Goal: Navigation & Orientation: Find specific page/section

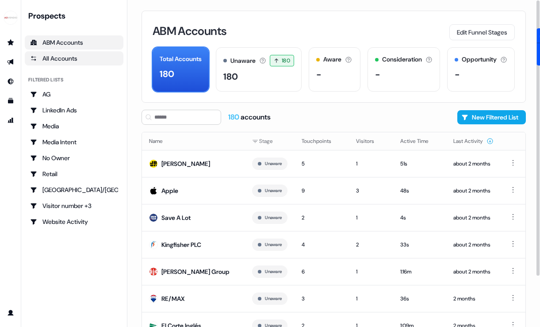
click at [58, 56] on div "All Accounts" at bounding box center [74, 58] width 88 height 9
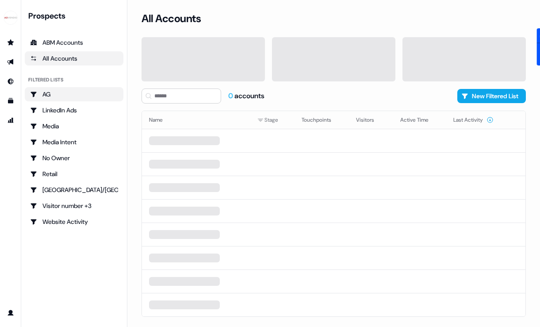
click at [56, 96] on div "AG" at bounding box center [74, 94] width 88 height 9
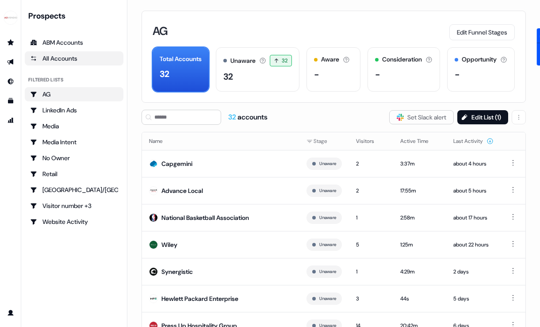
click at [73, 64] on link "All Accounts" at bounding box center [74, 58] width 99 height 14
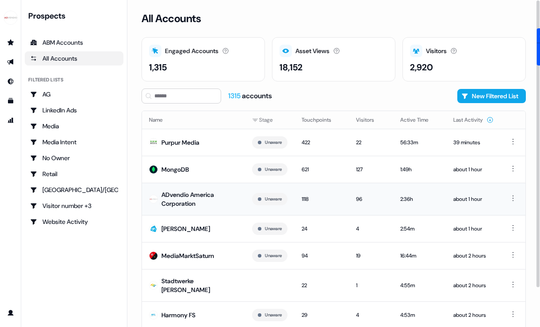
scroll to position [44, 0]
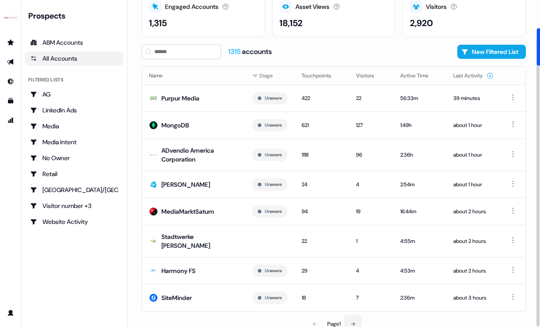
click at [351, 321] on icon at bounding box center [352, 323] width 5 height 5
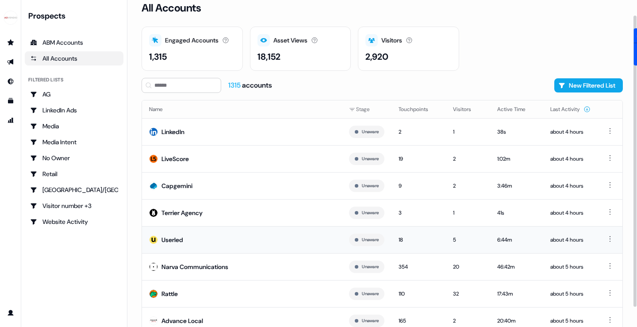
scroll to position [39, 0]
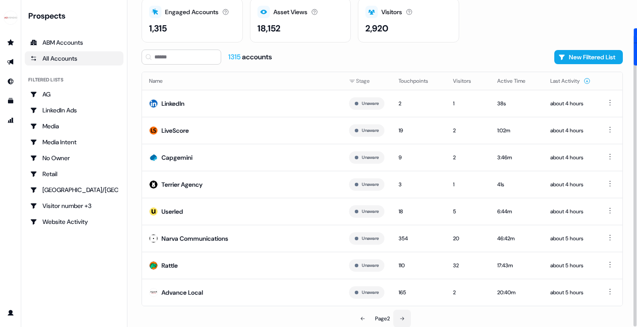
click at [402, 315] on button at bounding box center [402, 319] width 18 height 18
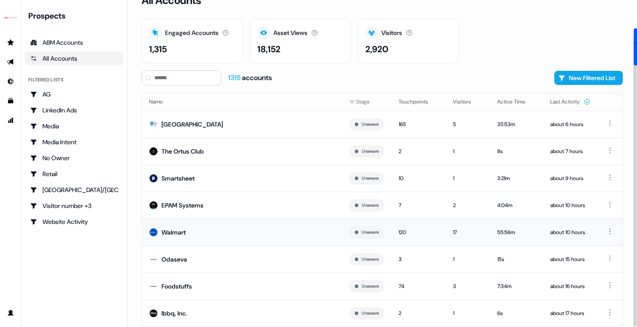
scroll to position [39, 0]
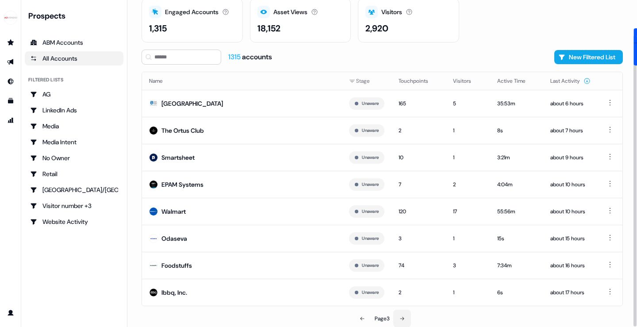
click at [404, 319] on icon at bounding box center [402, 319] width 4 height 4
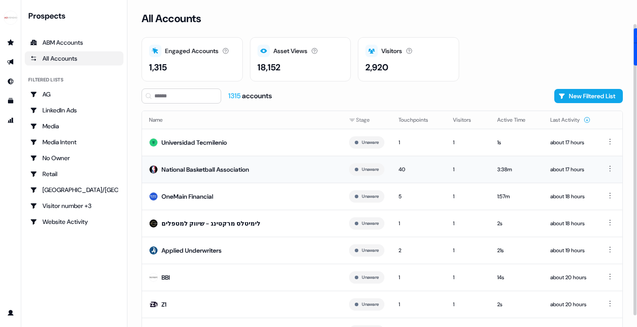
scroll to position [39, 0]
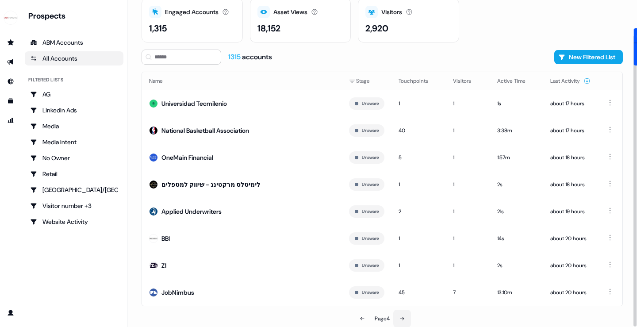
click at [406, 317] on button at bounding box center [402, 319] width 18 height 18
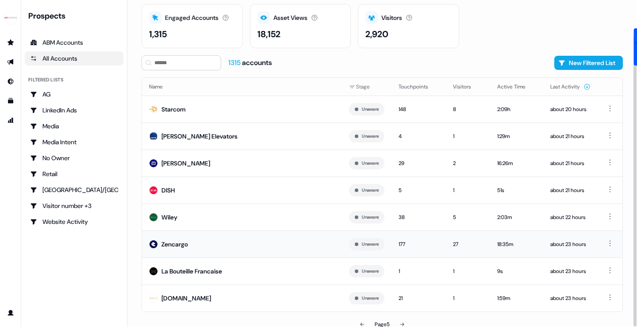
scroll to position [39, 0]
